Goal: Information Seeking & Learning: Learn about a topic

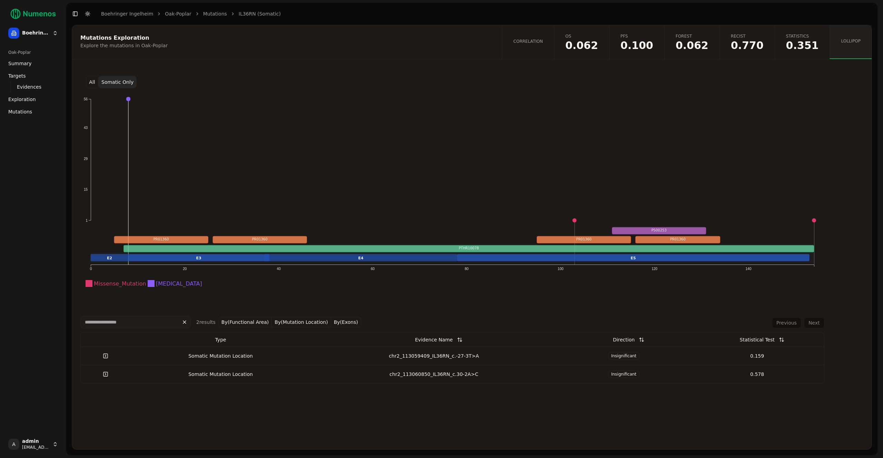
click at [91, 82] on button "All" at bounding box center [92, 82] width 12 height 12
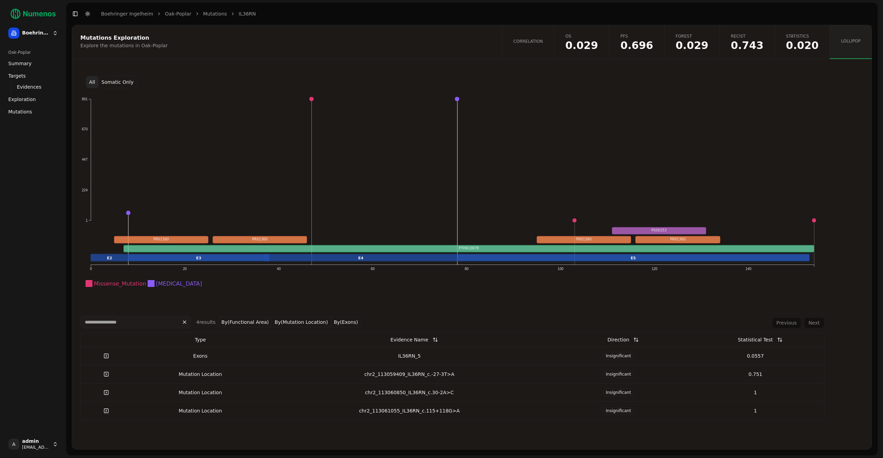
click at [29, 111] on span "Mutations" at bounding box center [20, 111] width 24 height 7
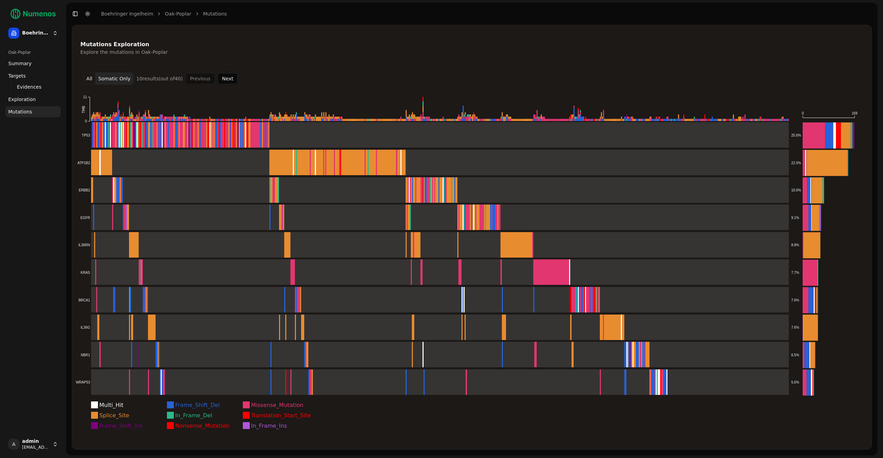
click at [89, 80] on button "All" at bounding box center [89, 78] width 12 height 12
